Goal: Task Accomplishment & Management: Use online tool/utility

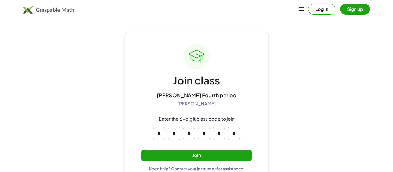
scroll to position [11, 0]
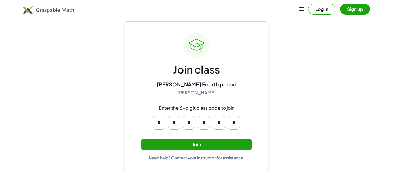
click at [149, 143] on button "Join" at bounding box center [196, 145] width 111 height 12
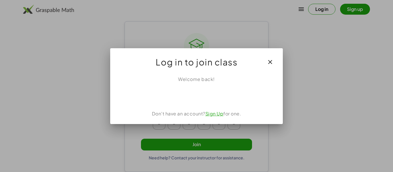
click at [209, 115] on link "Sign Up" at bounding box center [215, 114] width 18 height 6
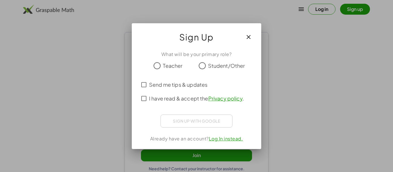
click at [246, 37] on icon "button" at bounding box center [248, 37] width 7 height 7
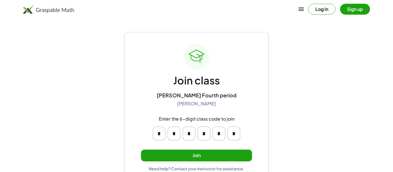
click at [182, 166] on div "Join class [PERSON_NAME] Fourth period [PERSON_NAME] Enter the 6-digit class co…" at bounding box center [196, 108] width 111 height 128
click at [190, 156] on button "Join" at bounding box center [196, 156] width 111 height 12
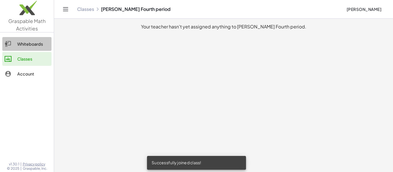
click at [10, 45] on icon at bounding box center [8, 44] width 7 height 7
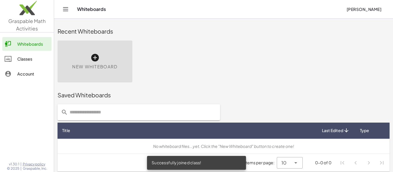
scroll to position [3, 0]
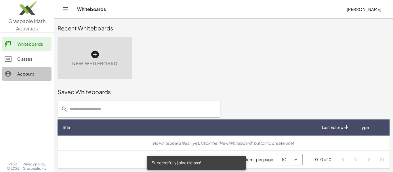
click at [26, 79] on link "Account" at bounding box center [26, 74] width 49 height 14
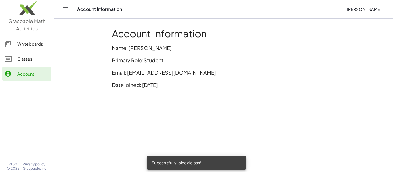
click at [151, 64] on p "Primary Role: Student" at bounding box center [223, 60] width 223 height 8
click at [152, 62] on span "Student" at bounding box center [154, 60] width 20 height 7
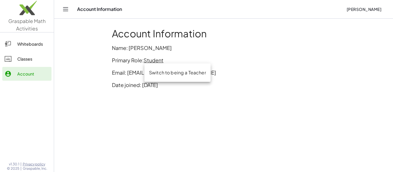
click at [103, 115] on main "Account Information Name: [PERSON_NAME] Primary Role: Student Email: [EMAIL_ADD…" at bounding box center [223, 86] width 339 height 172
click at [35, 56] on div "Classes" at bounding box center [33, 59] width 32 height 7
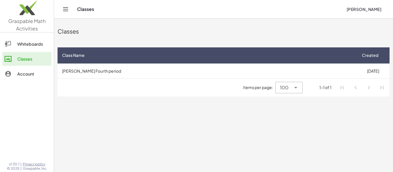
click at [15, 42] on div at bounding box center [11, 44] width 13 height 7
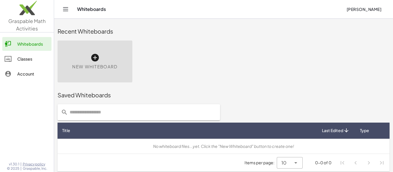
click at [94, 51] on div "New Whiteboard" at bounding box center [95, 62] width 75 height 42
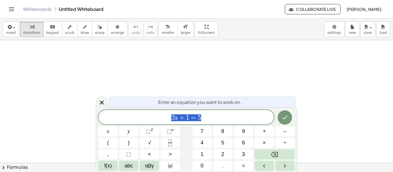
scroll to position [79, 0]
click at [283, 117] on icon "Done" at bounding box center [285, 117] width 7 height 7
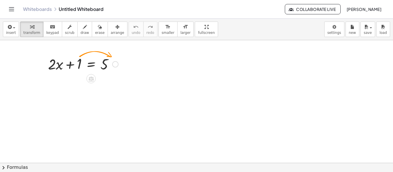
click at [57, 75] on div "+ · 2 · x + 1 = 5" at bounding box center [80, 64] width 83 height 22
click at [78, 70] on div at bounding box center [83, 64] width 76 height 20
drag, startPoint x: 81, startPoint y: 66, endPoint x: 117, endPoint y: 63, distance: 36.1
click at [117, 63] on div at bounding box center [83, 64] width 76 height 20
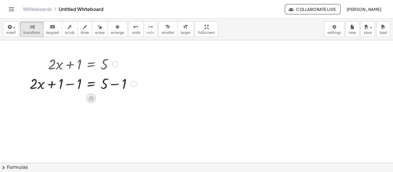
click at [94, 100] on icon at bounding box center [91, 99] width 6 height 6
click at [78, 99] on span "−" at bounding box center [79, 98] width 3 height 8
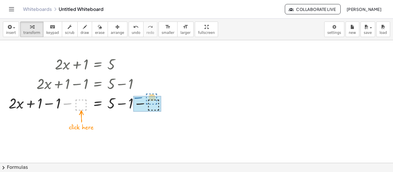
drag, startPoint x: 63, startPoint y: 107, endPoint x: 134, endPoint y: 102, distance: 70.7
